Goal: Check status

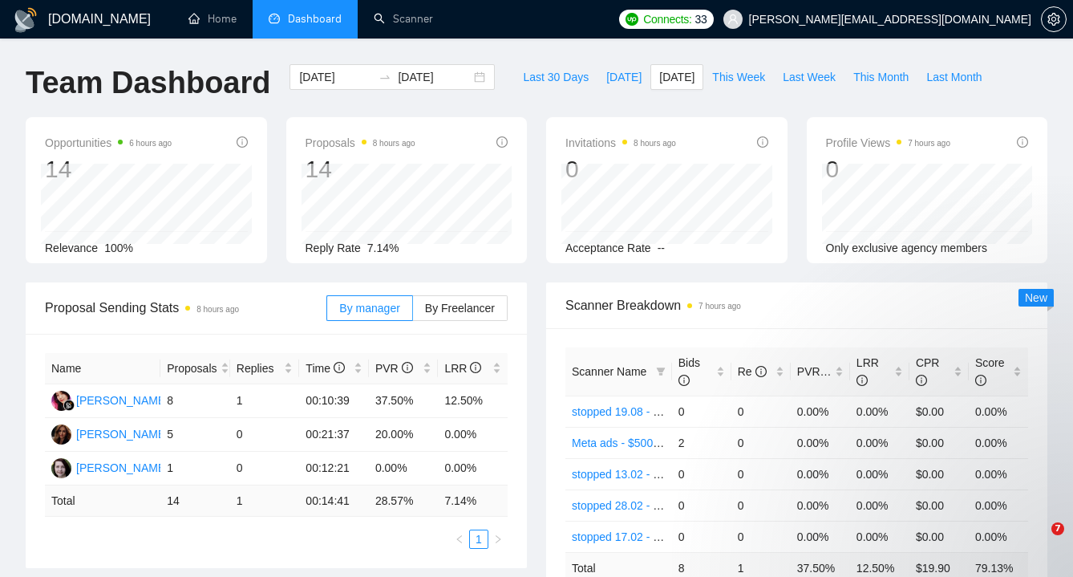
click at [606, 72] on span "[DATE]" at bounding box center [623, 77] width 35 height 18
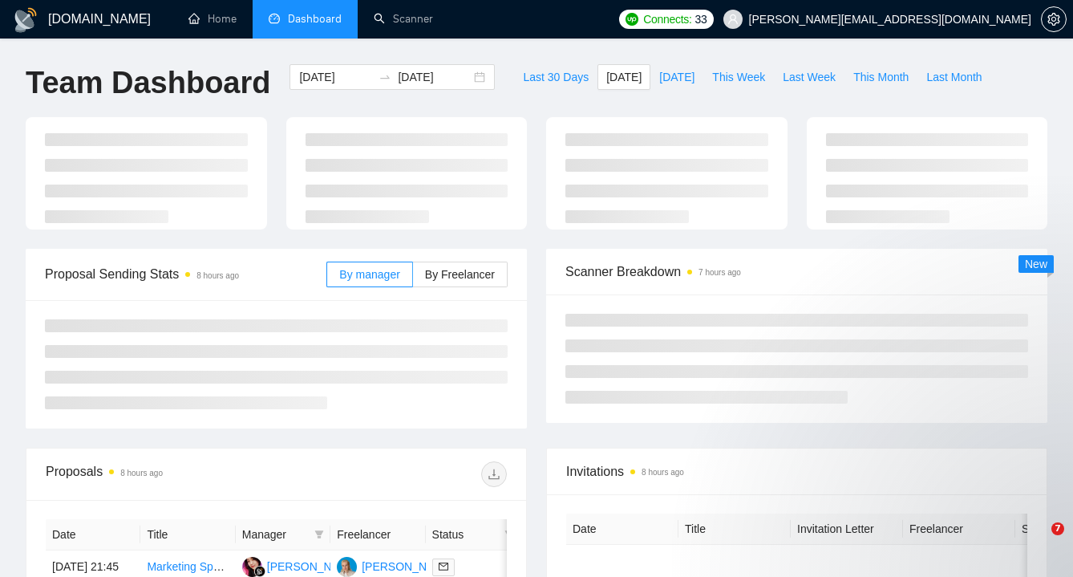
type input "[DATE]"
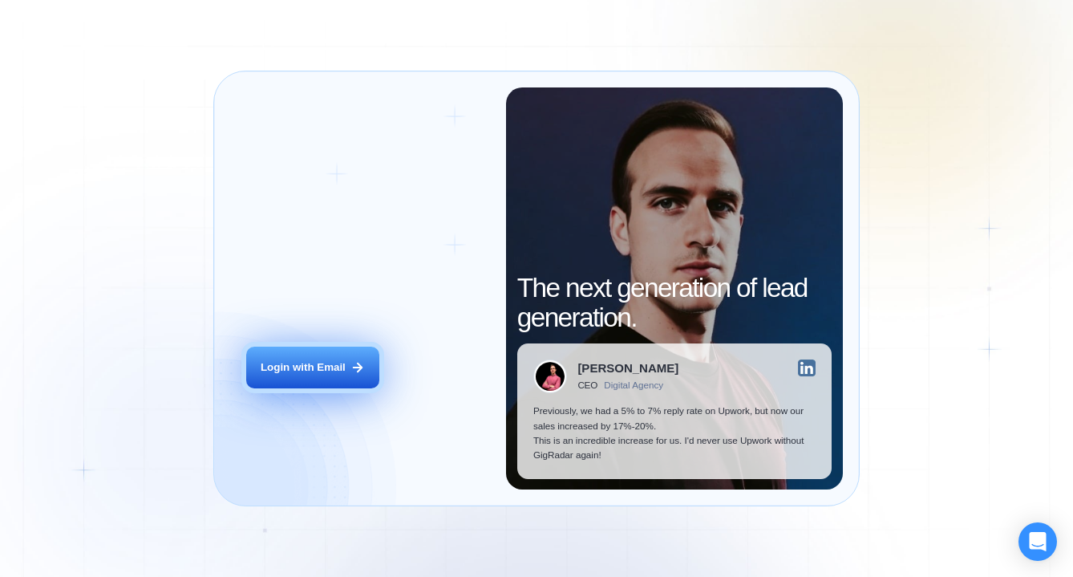
click at [310, 371] on div "Login with Email" at bounding box center [303, 367] width 85 height 14
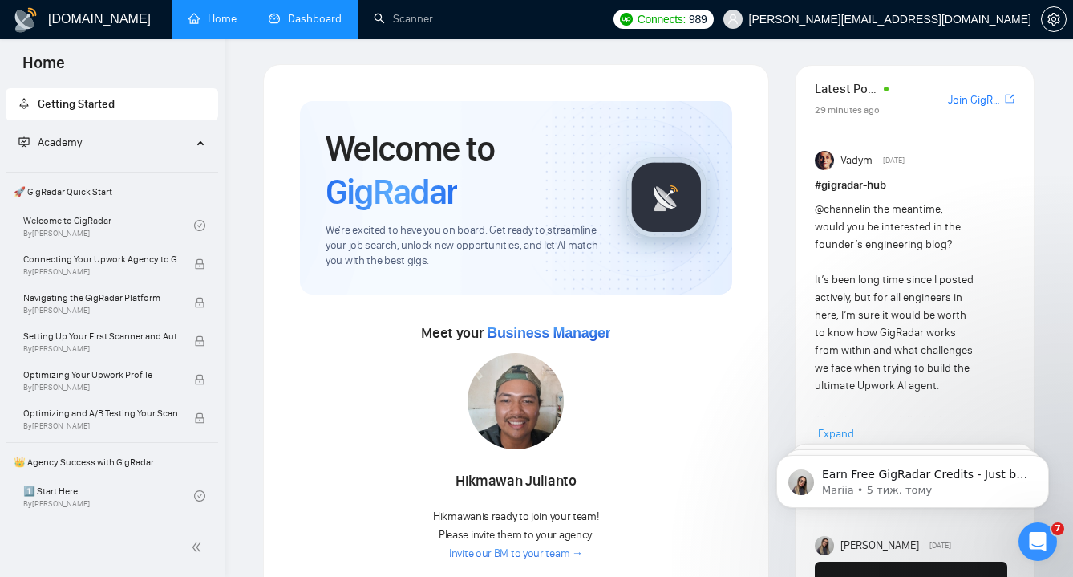
click at [307, 17] on link "Dashboard" at bounding box center [305, 19] width 73 height 14
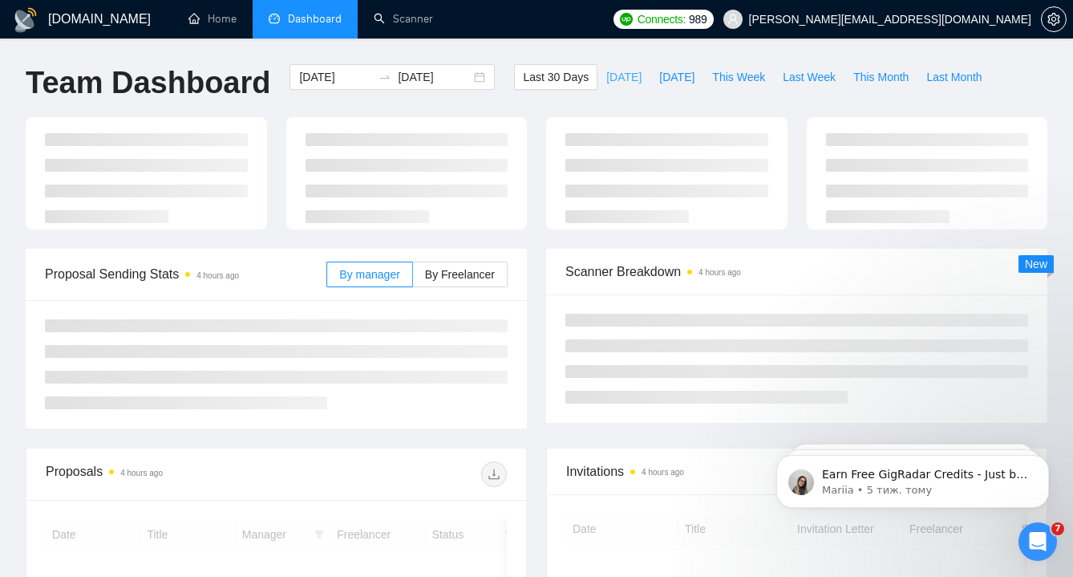
click at [610, 75] on span "[DATE]" at bounding box center [623, 77] width 35 height 18
type input "[DATE]"
